Goal: Task Accomplishment & Management: Use online tool/utility

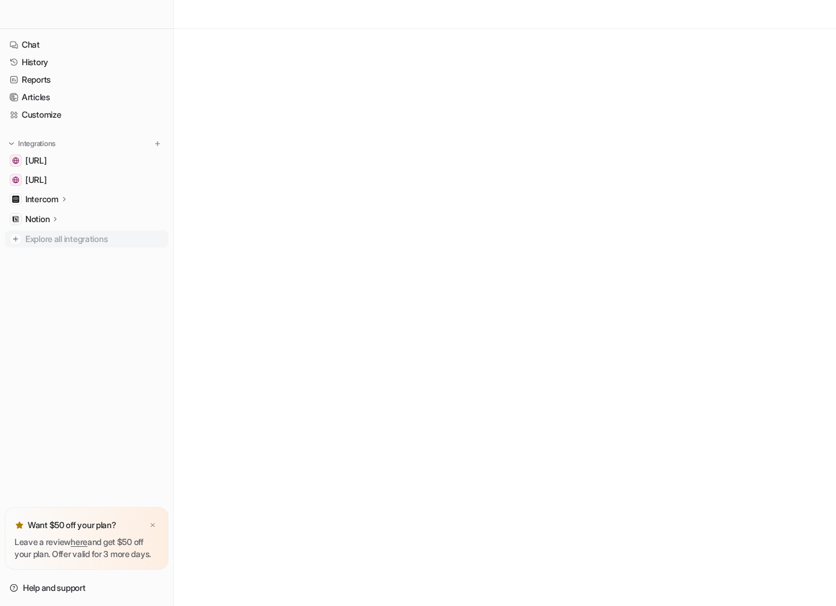
click at [60, 238] on span "Explore all integrations" at bounding box center [94, 238] width 138 height 19
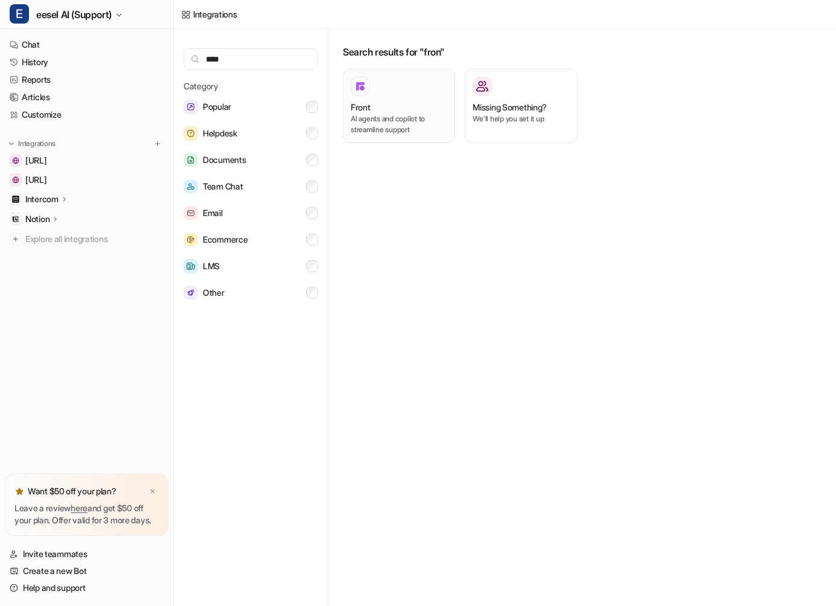
type input "****"
click at [409, 97] on div "Front AI agents and copilot to streamline support" at bounding box center [399, 106] width 97 height 59
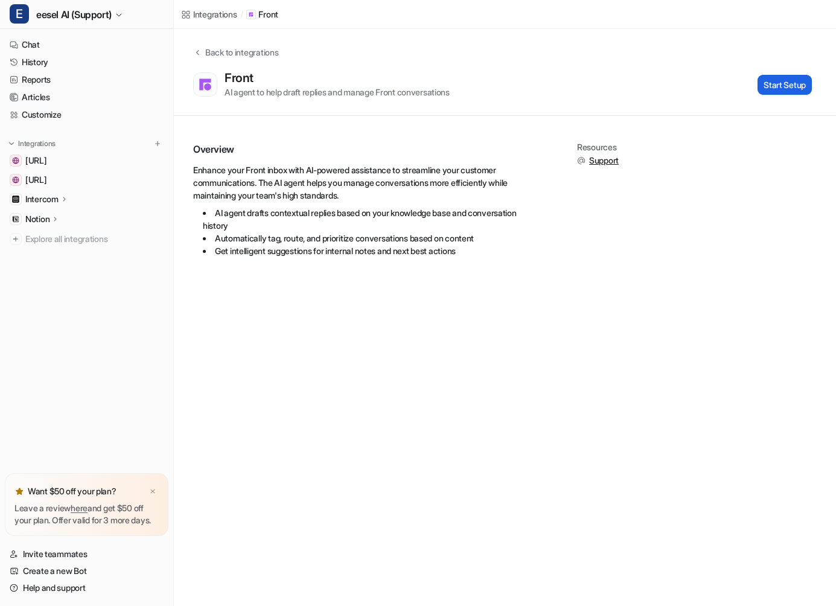
click at [780, 83] on button "Start Setup" at bounding box center [785, 85] width 54 height 20
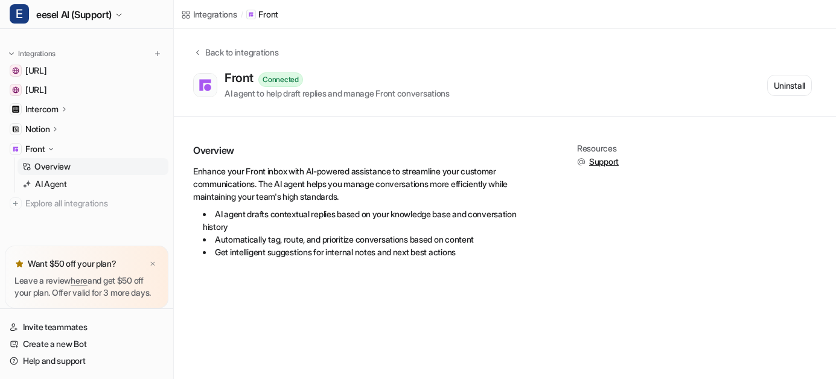
scroll to position [102, 0]
click at [63, 161] on p "Overview" at bounding box center [52, 167] width 36 height 12
click at [60, 178] on p "AI Agent" at bounding box center [51, 184] width 32 height 12
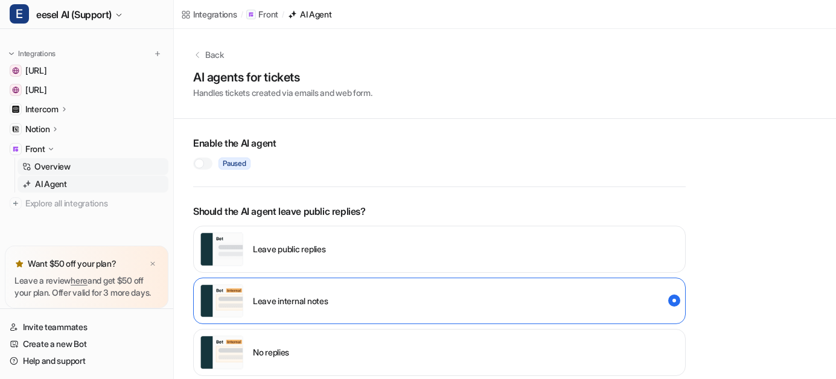
click at [71, 161] on p "Overview" at bounding box center [52, 167] width 36 height 12
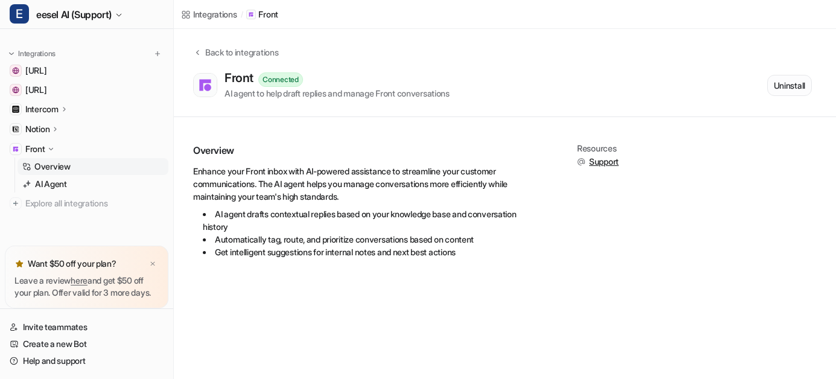
click at [772, 84] on button "Uninstall" at bounding box center [790, 85] width 45 height 21
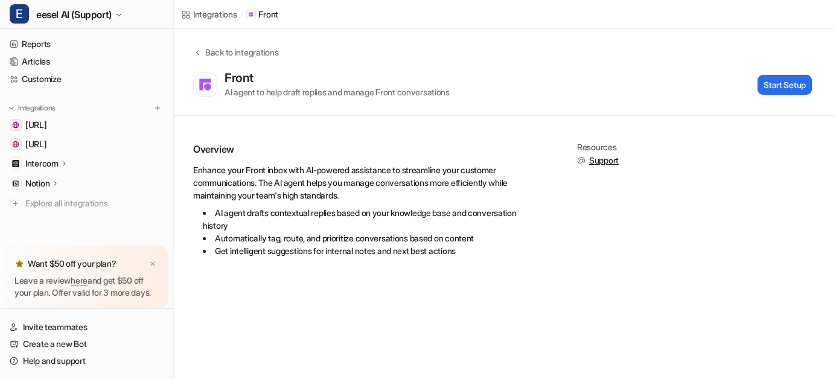
scroll to position [48, 0]
click at [103, 10] on span "eesel AI (Support)" at bounding box center [73, 14] width 75 height 17
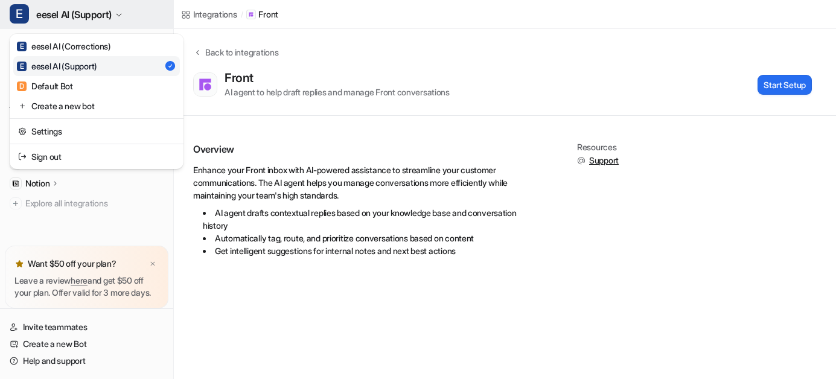
click at [103, 10] on span "eesel AI (Support)" at bounding box center [73, 14] width 75 height 17
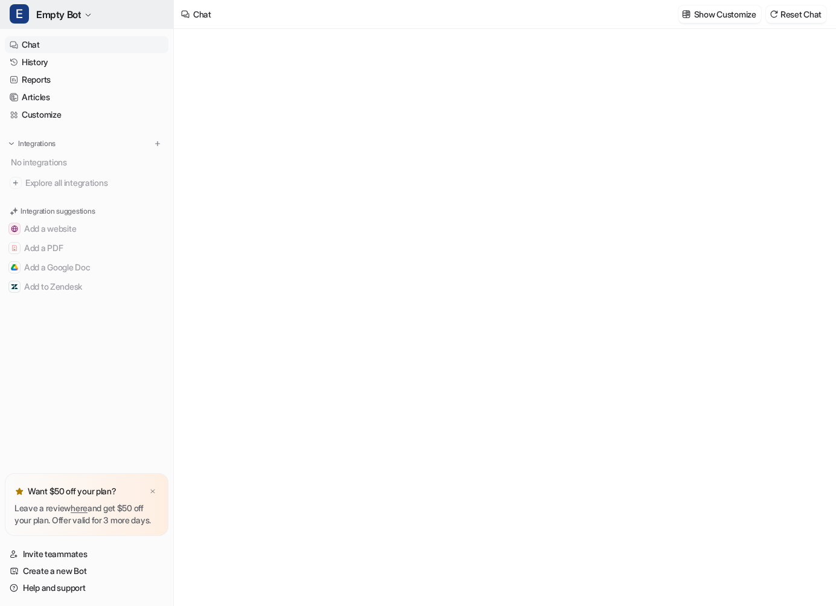
click at [110, 14] on button "E Empty Bot" at bounding box center [86, 14] width 173 height 29
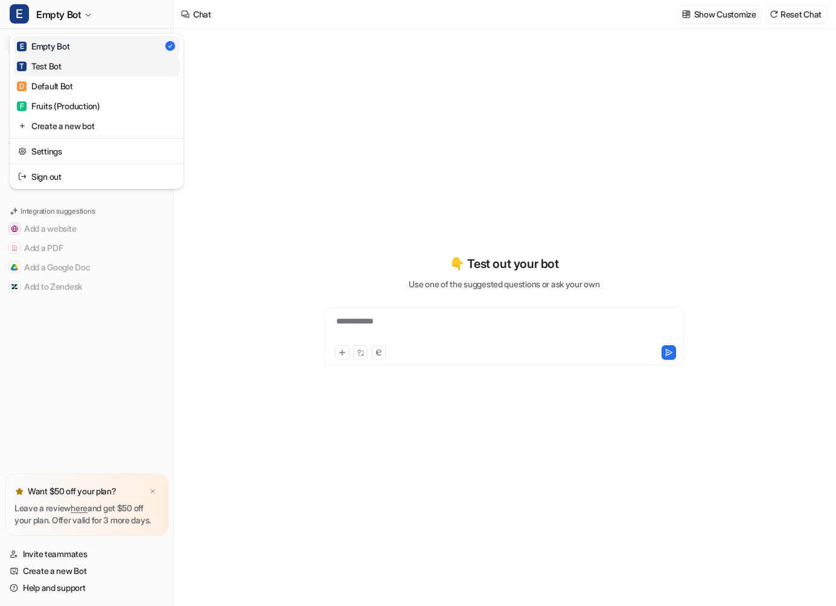
type textarea "**********"
click at [174, 226] on div "**********" at bounding box center [418, 303] width 836 height 606
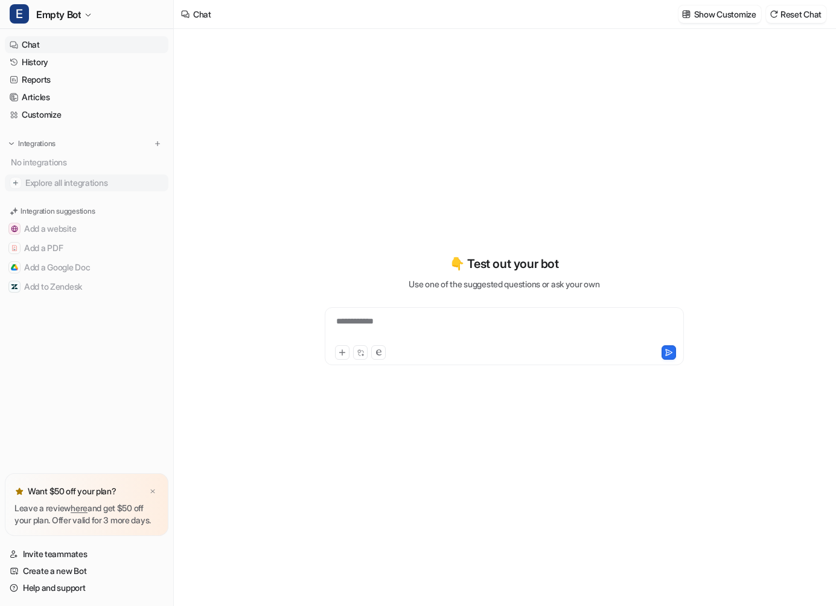
click at [120, 178] on span "Explore all integrations" at bounding box center [94, 182] width 138 height 19
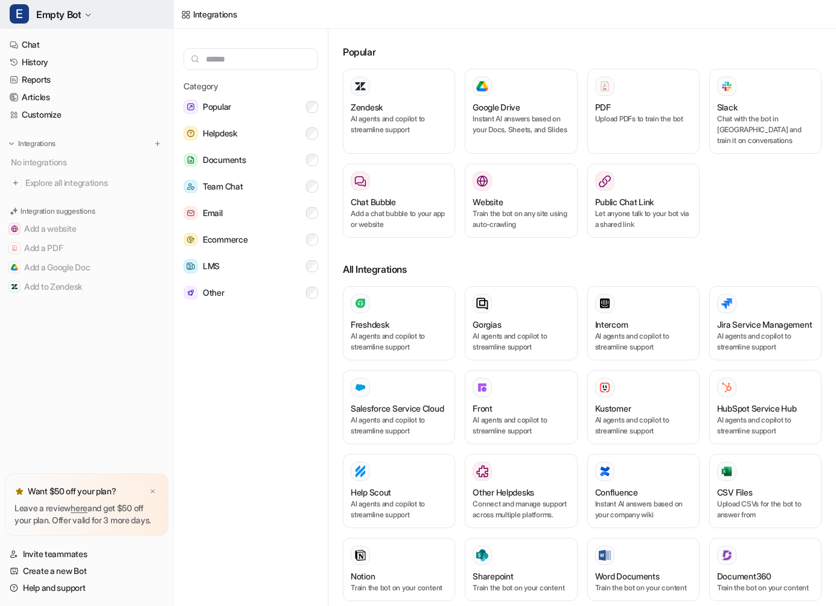
click at [120, 9] on button "E Empty Bot" at bounding box center [86, 14] width 173 height 29
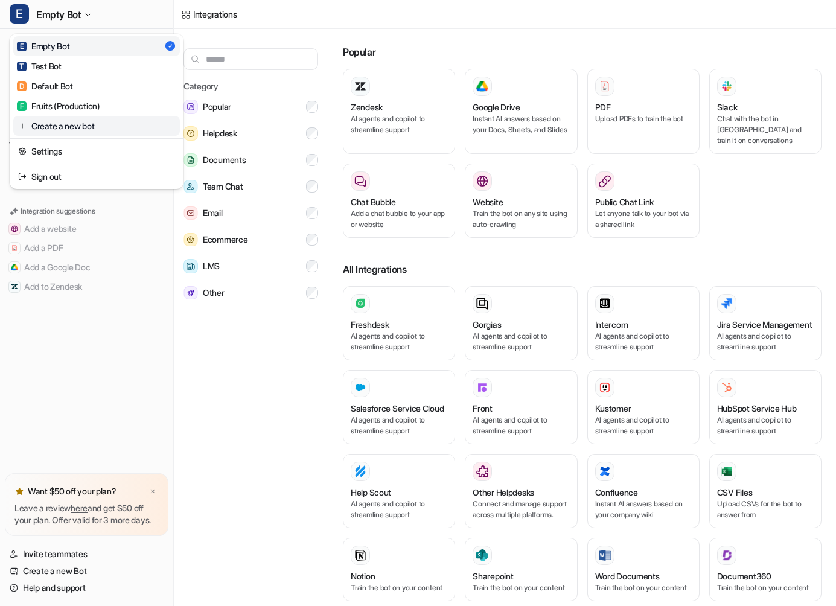
click at [98, 129] on link "Create a new bot" at bounding box center [96, 126] width 167 height 20
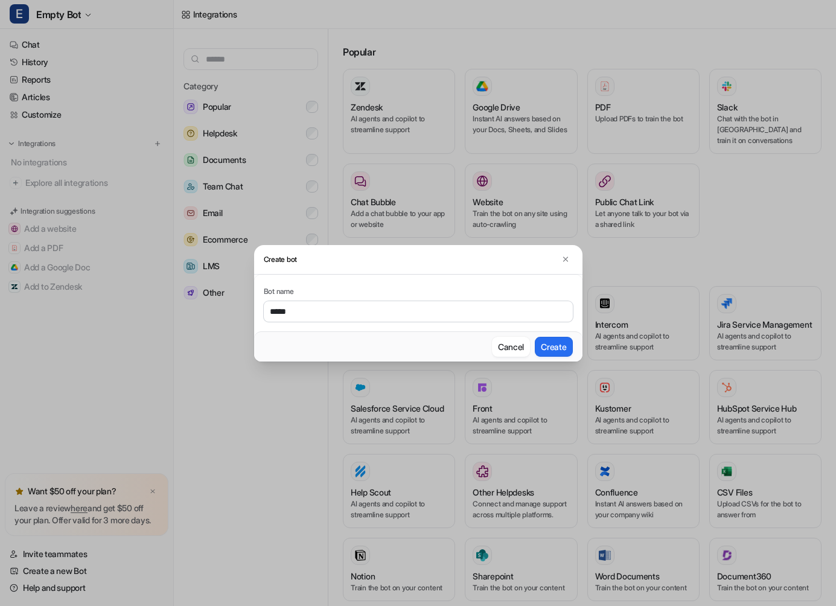
type input "*****"
click at [535, 337] on button "Create" at bounding box center [553, 347] width 37 height 20
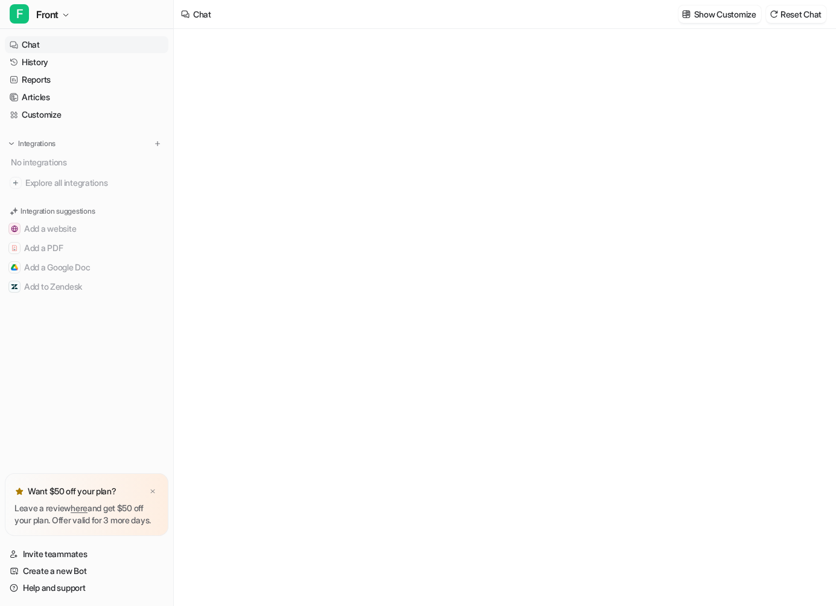
click at [296, 201] on div at bounding box center [505, 317] width 444 height 577
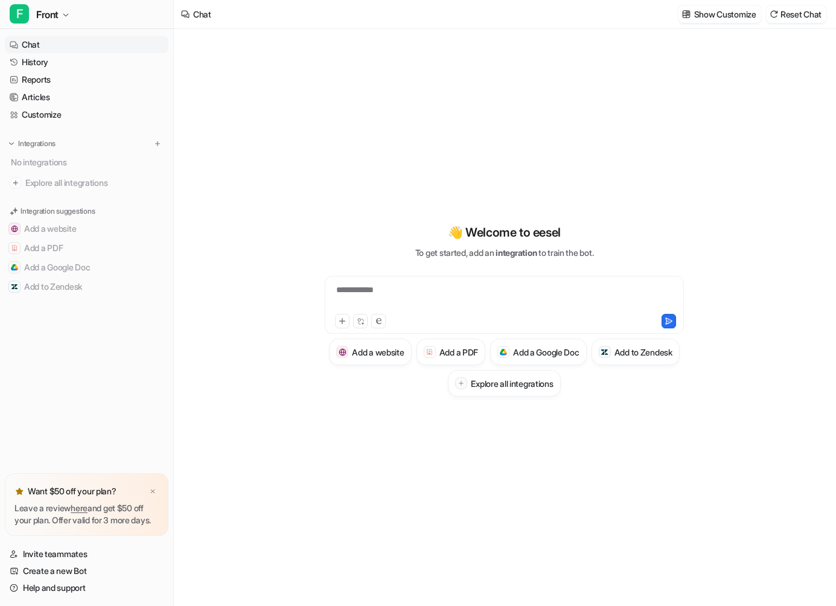
type textarea "**********"
click at [121, 180] on span "Explore all integrations" at bounding box center [94, 182] width 138 height 19
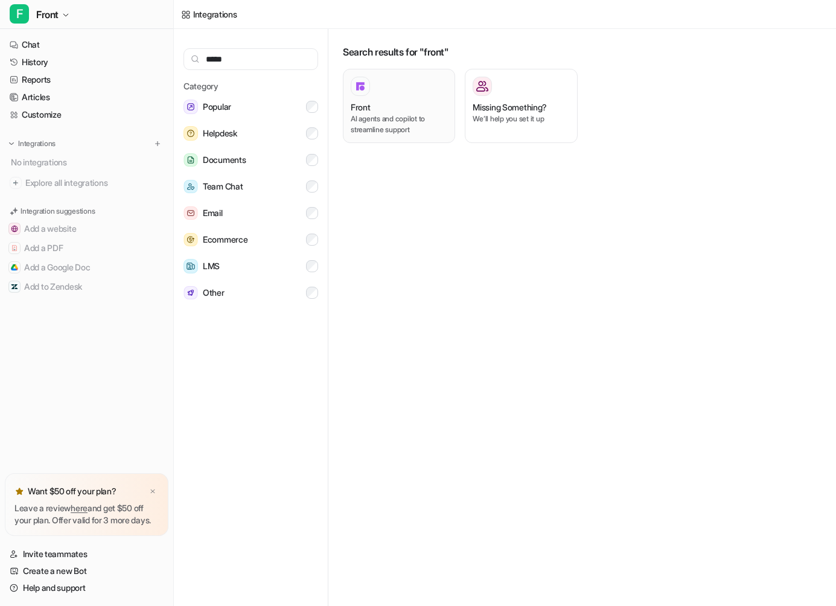
type input "*****"
click at [373, 104] on div "Front" at bounding box center [399, 107] width 97 height 13
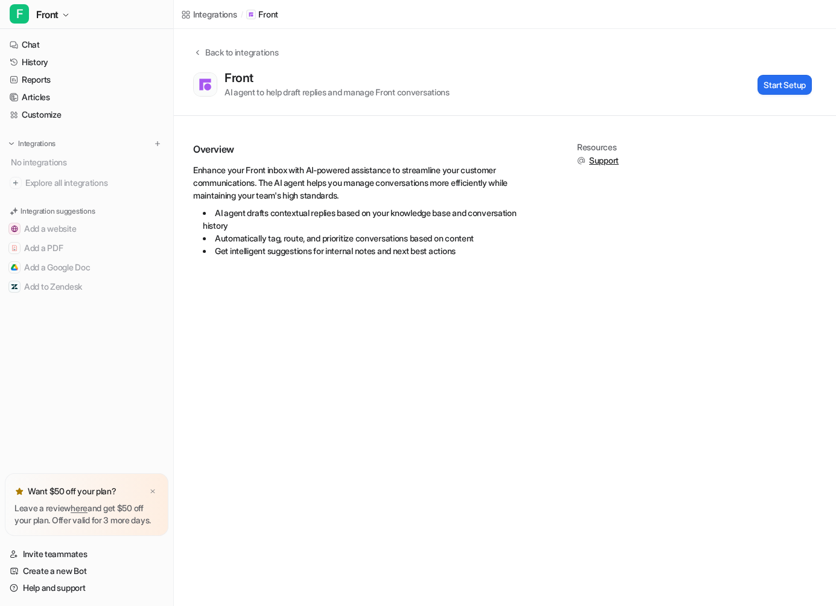
click at [398, 103] on div "Back to integrations Front AI agent to help draft replies and manage Front conv…" at bounding box center [505, 72] width 663 height 87
click at [783, 82] on button "Start Setup" at bounding box center [785, 85] width 54 height 20
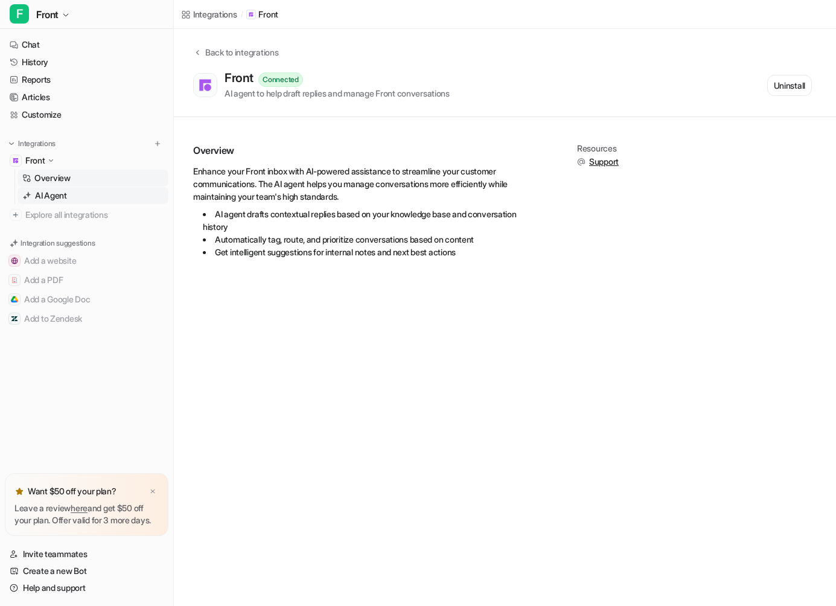
click at [59, 202] on link "AI Agent" at bounding box center [93, 195] width 151 height 17
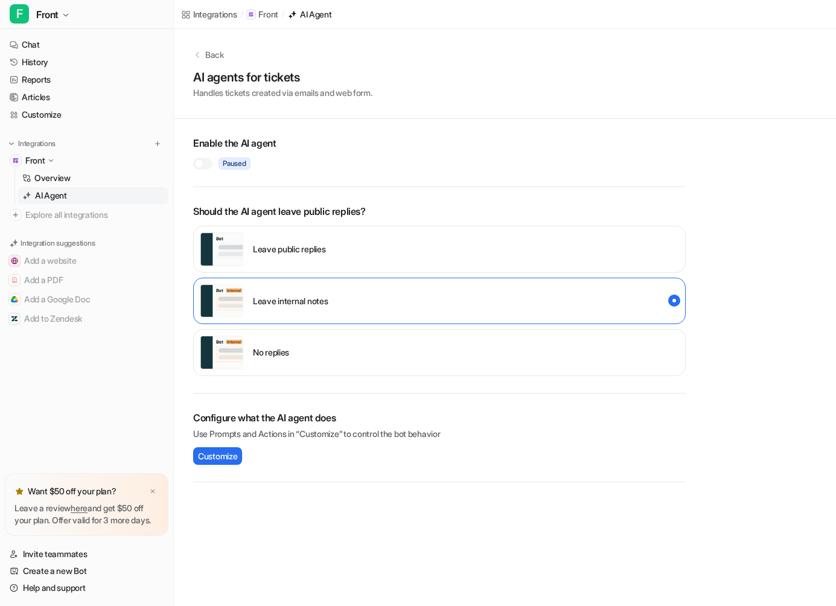
click at [206, 160] on div at bounding box center [202, 164] width 19 height 12
click at [40, 60] on link "History" at bounding box center [87, 62] width 164 height 17
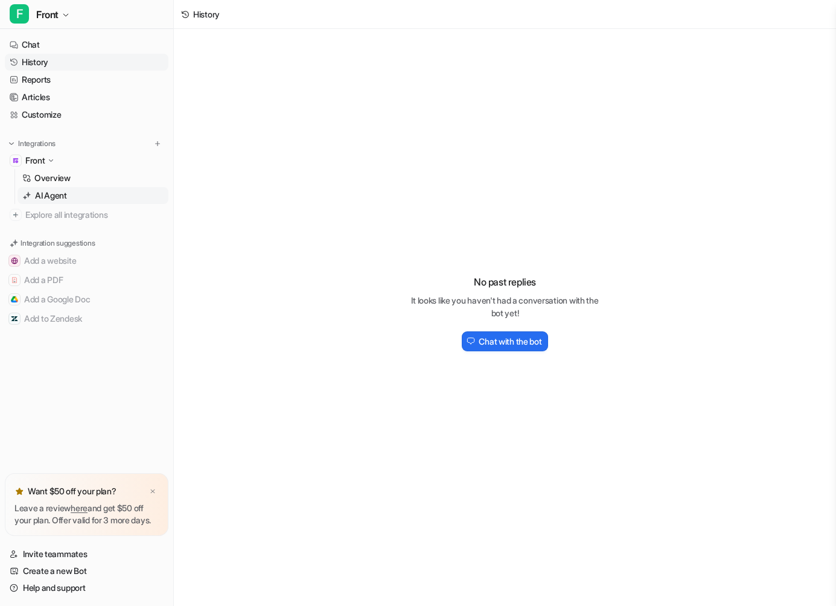
click at [27, 199] on icon at bounding box center [26, 195] width 9 height 8
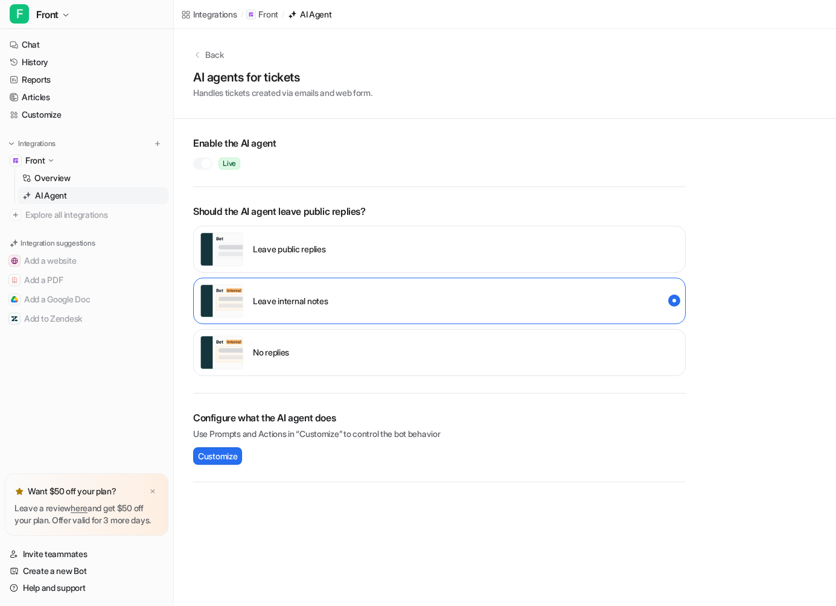
click at [204, 158] on div at bounding box center [202, 164] width 19 height 12
click at [391, 359] on div "No replies" at bounding box center [439, 352] width 493 height 47
